Goal: Use online tool/utility: Utilize a website feature to perform a specific function

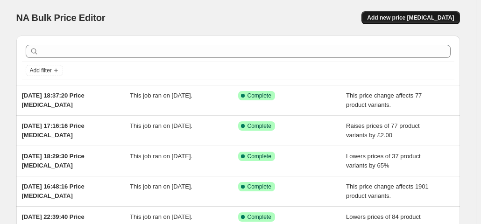
click at [430, 14] on span "Add new price [MEDICAL_DATA]" at bounding box center [410, 17] width 87 height 7
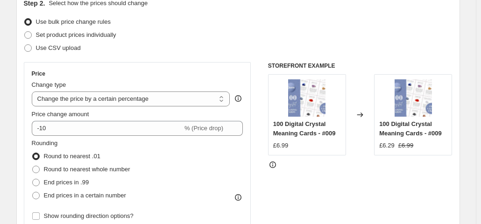
scroll to position [150, 0]
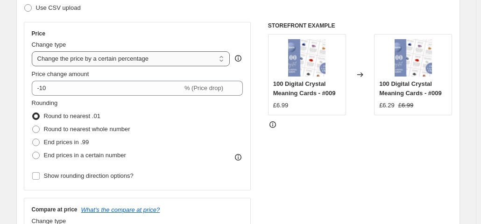
click at [149, 56] on select "Change the price to a certain amount Change the price by a certain amount Chang…" at bounding box center [131, 58] width 199 height 15
select select "by"
click at [34, 51] on select "Change the price to a certain amount Change the price by a certain amount Chang…" at bounding box center [131, 58] width 199 height 15
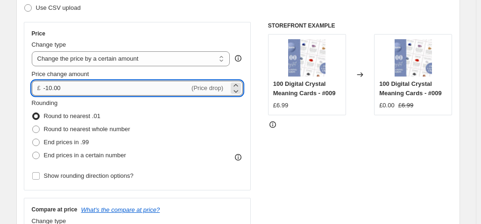
click at [125, 84] on input "-10.00" at bounding box center [116, 88] width 146 height 15
type input "-1"
type input "4"
type input "5.00"
click at [388, 147] on div "STOREFRONT EXAMPLE 100 Digital Crystal Meaning Cards - #009 £6.99 Changed to 10…" at bounding box center [360, 136] width 185 height 229
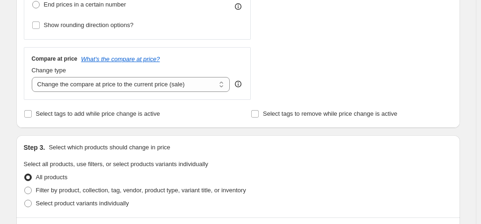
scroll to position [304, 0]
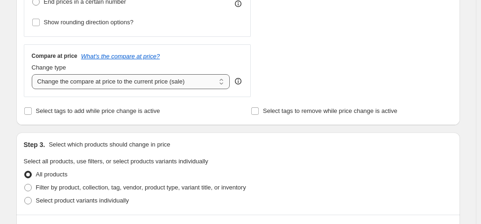
click at [144, 85] on select "Change the compare at price to the current price (sale) Change the compare at p…" at bounding box center [131, 81] width 199 height 15
select select "remove"
click at [34, 74] on select "Change the compare at price to the current price (sale) Change the compare at p…" at bounding box center [131, 81] width 199 height 15
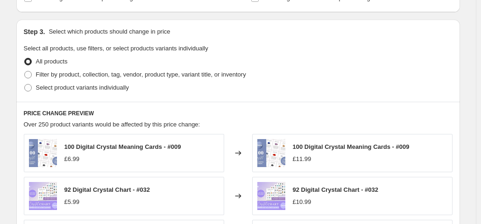
scroll to position [419, 0]
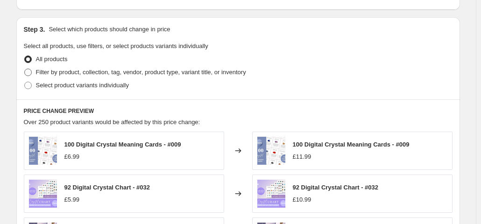
click at [175, 76] on span "Filter by product, collection, tag, vendor, product type, variant title, or inv…" at bounding box center [141, 72] width 210 height 7
click at [25, 69] on input "Filter by product, collection, tag, vendor, product type, variant title, or inv…" at bounding box center [24, 69] width 0 height 0
radio input "true"
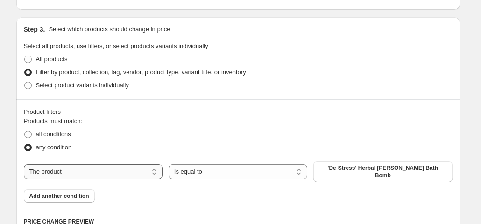
click at [116, 169] on select "The product The product's collection The product's tag The product's vendor The…" at bounding box center [93, 171] width 139 height 15
select select "collection"
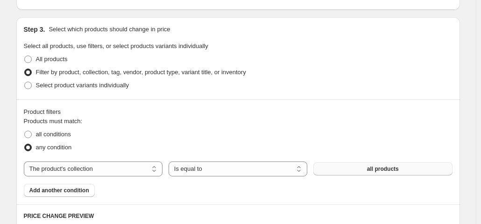
click at [347, 170] on button "all products" at bounding box center [382, 169] width 139 height 13
click at [343, 178] on div "Products must match: all conditions any condition The product The product's col…" at bounding box center [238, 157] width 429 height 80
click at [338, 167] on button "all products" at bounding box center [382, 169] width 139 height 13
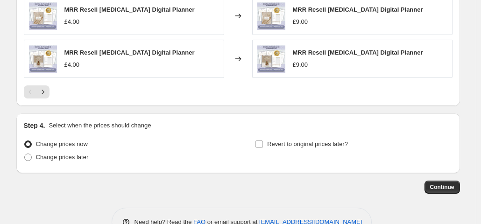
scroll to position [789, 0]
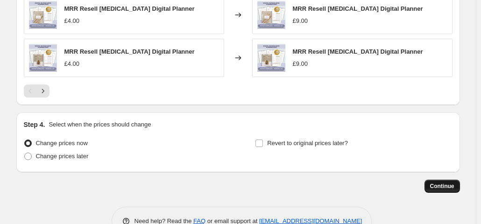
click at [445, 181] on button "Continue" at bounding box center [443, 186] width 36 height 13
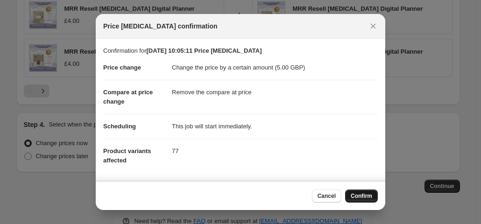
click at [361, 195] on span "Confirm" at bounding box center [361, 195] width 21 height 7
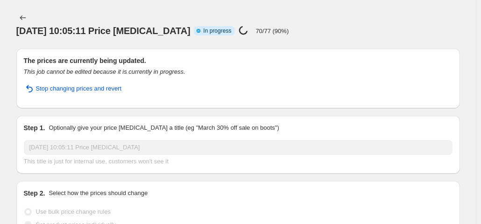
select select "by"
select select "remove"
select select "collection"
